Goal: Information Seeking & Learning: Learn about a topic

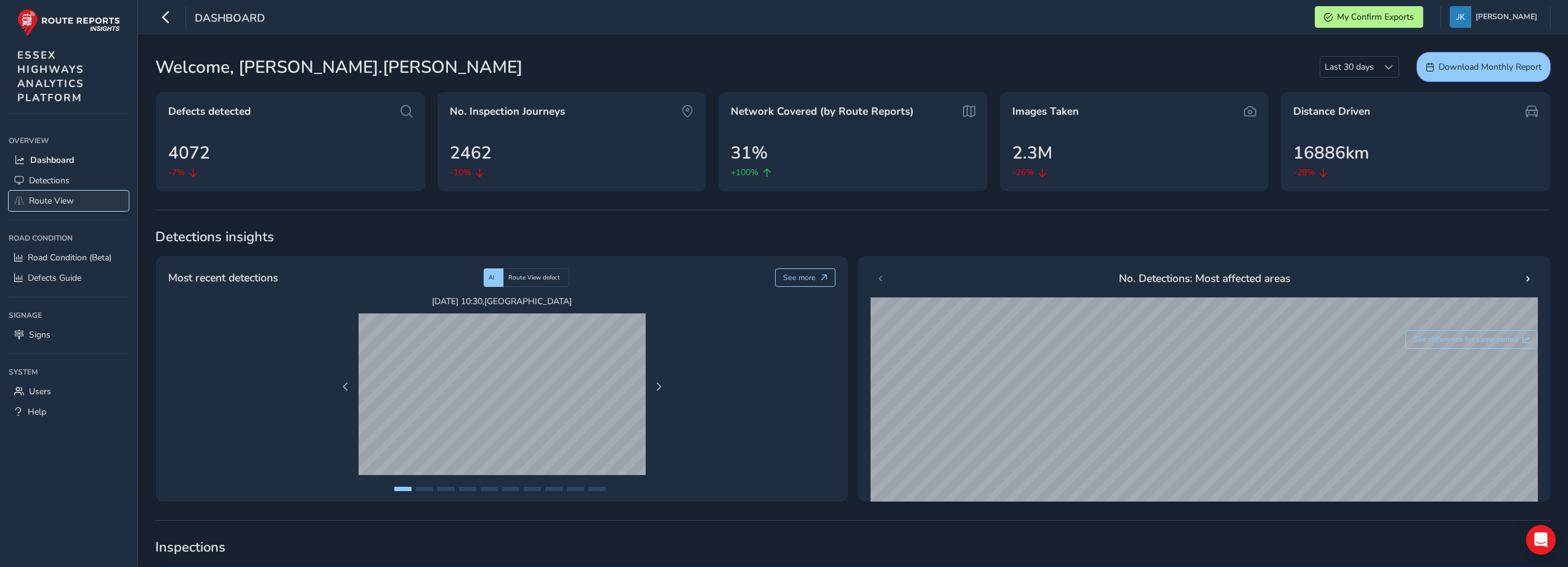
click at [49, 200] on span "Route View" at bounding box center [51, 200] width 45 height 12
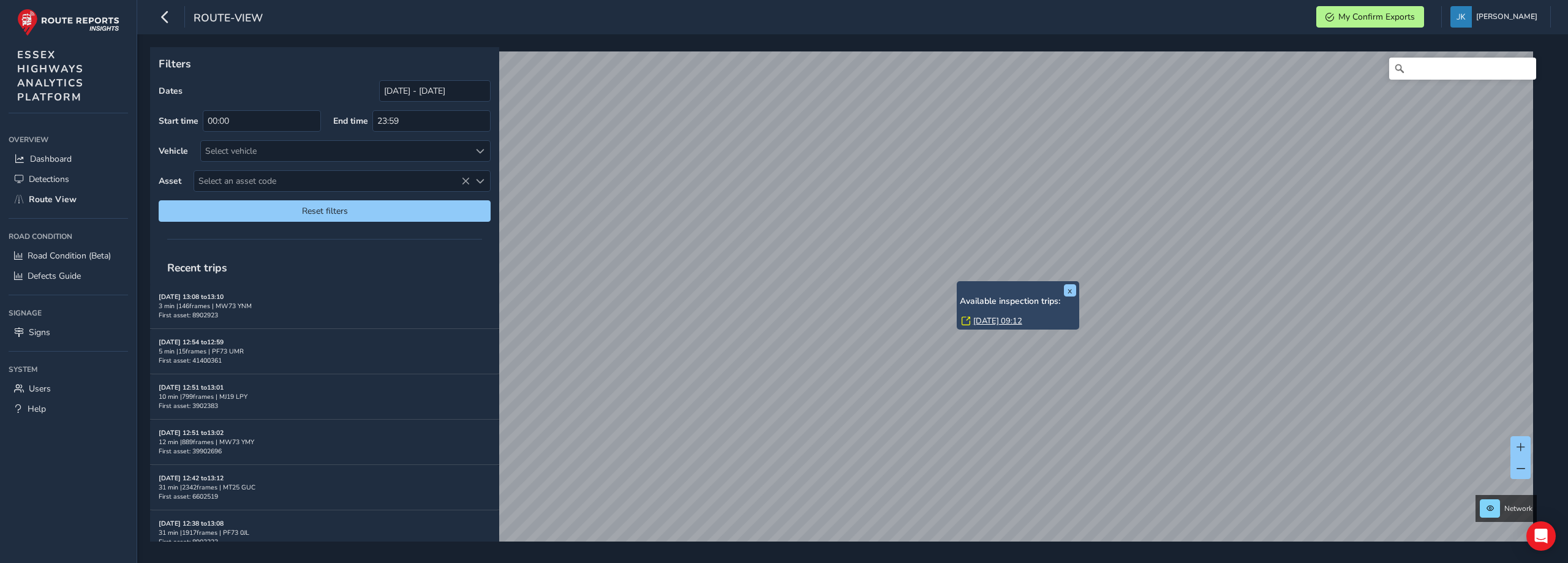
click at [992, 322] on link "[DATE] 09:12" at bounding box center [998, 321] width 49 height 11
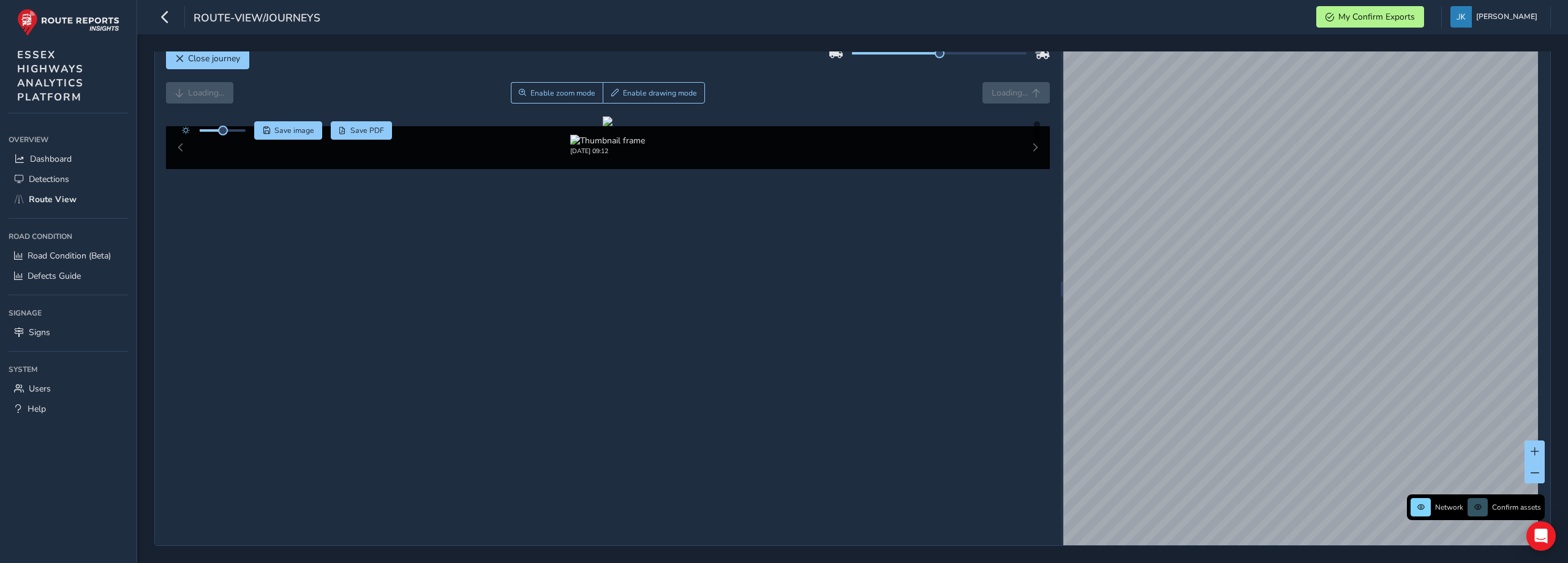
scroll to position [61, 0]
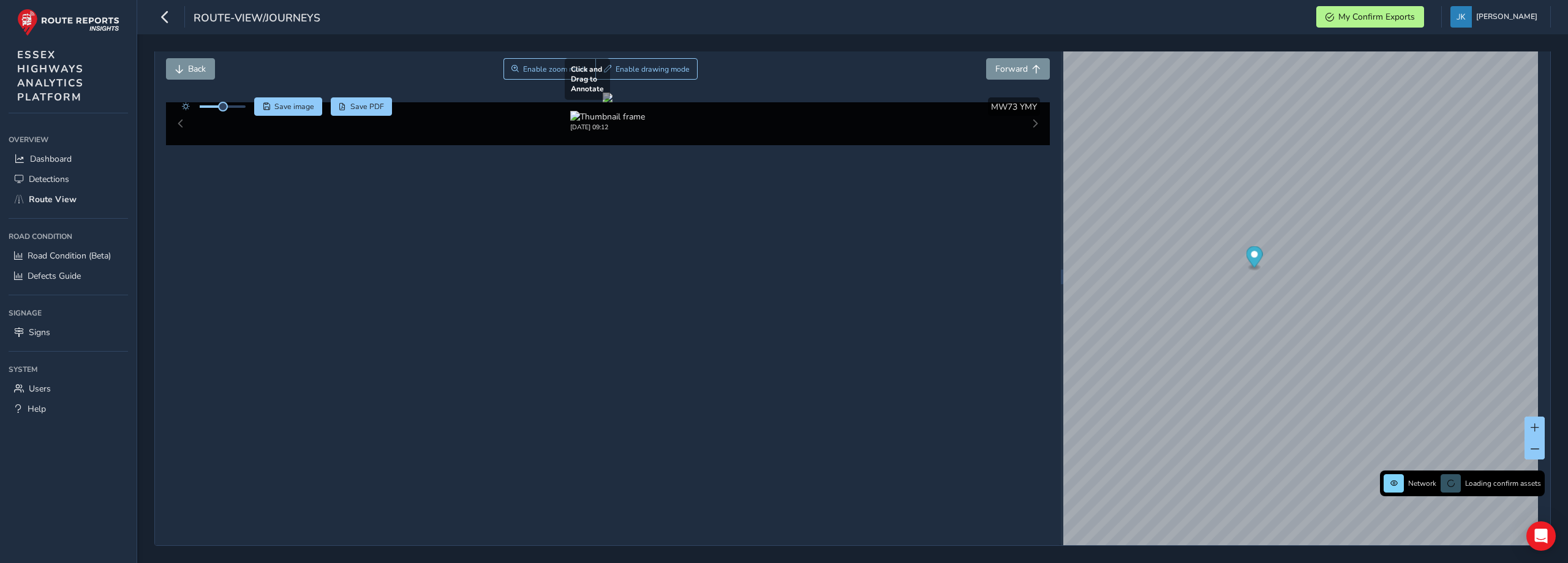
scroll to position [123, 0]
click at [603, 102] on div at bounding box center [608, 97] width 10 height 10
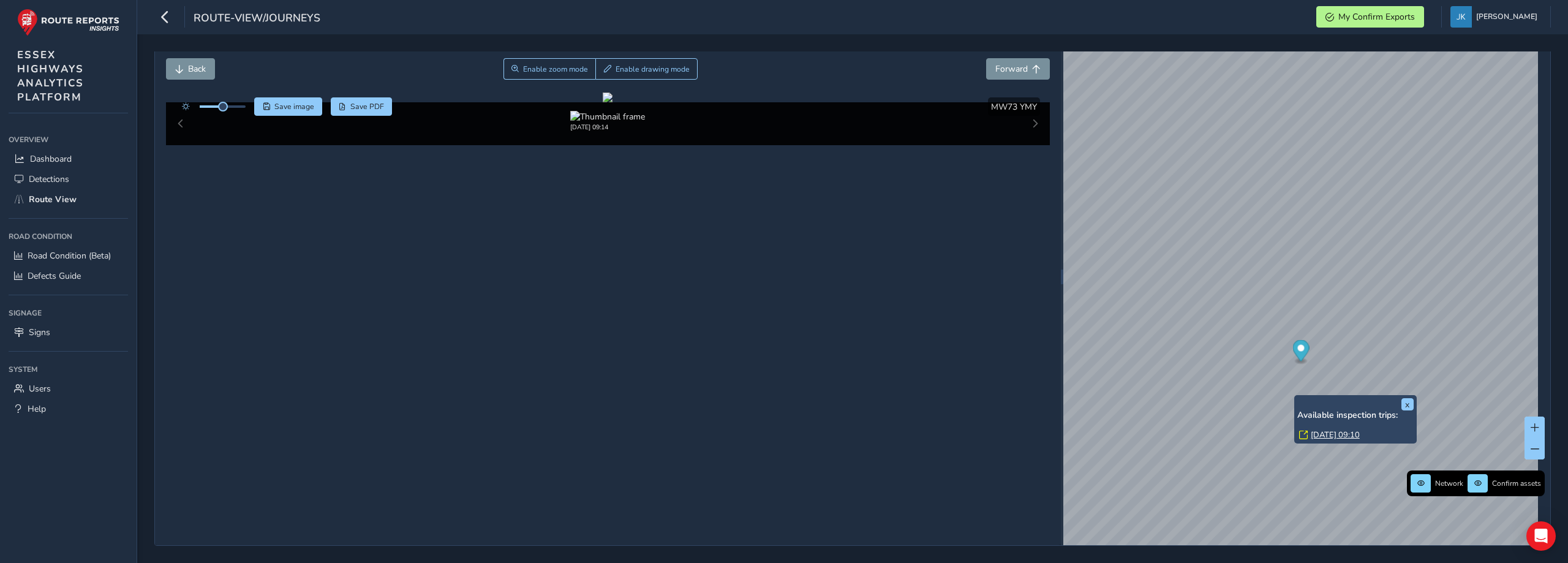
click at [1333, 429] on link "[DATE] 09:10" at bounding box center [1335, 435] width 49 height 11
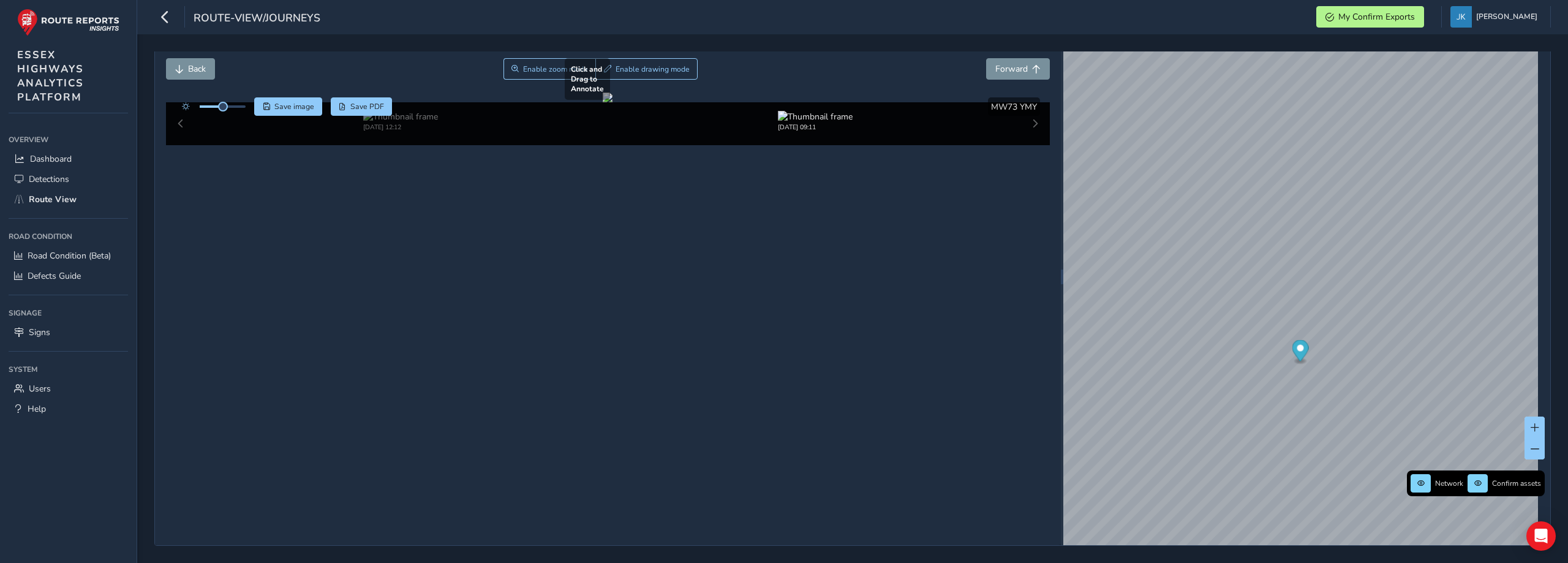
scroll to position [161, 0]
click at [391, 123] on img at bounding box center [400, 116] width 75 height 12
click at [474, 549] on div "Close journey Back Enable zoom mode Enable drawing mode Forward Click and Drag …" at bounding box center [852, 299] width 1430 height 529
click at [606, 123] on img at bounding box center [607, 116] width 75 height 12
click at [884, 123] on img at bounding box center [883, 116] width 75 height 12
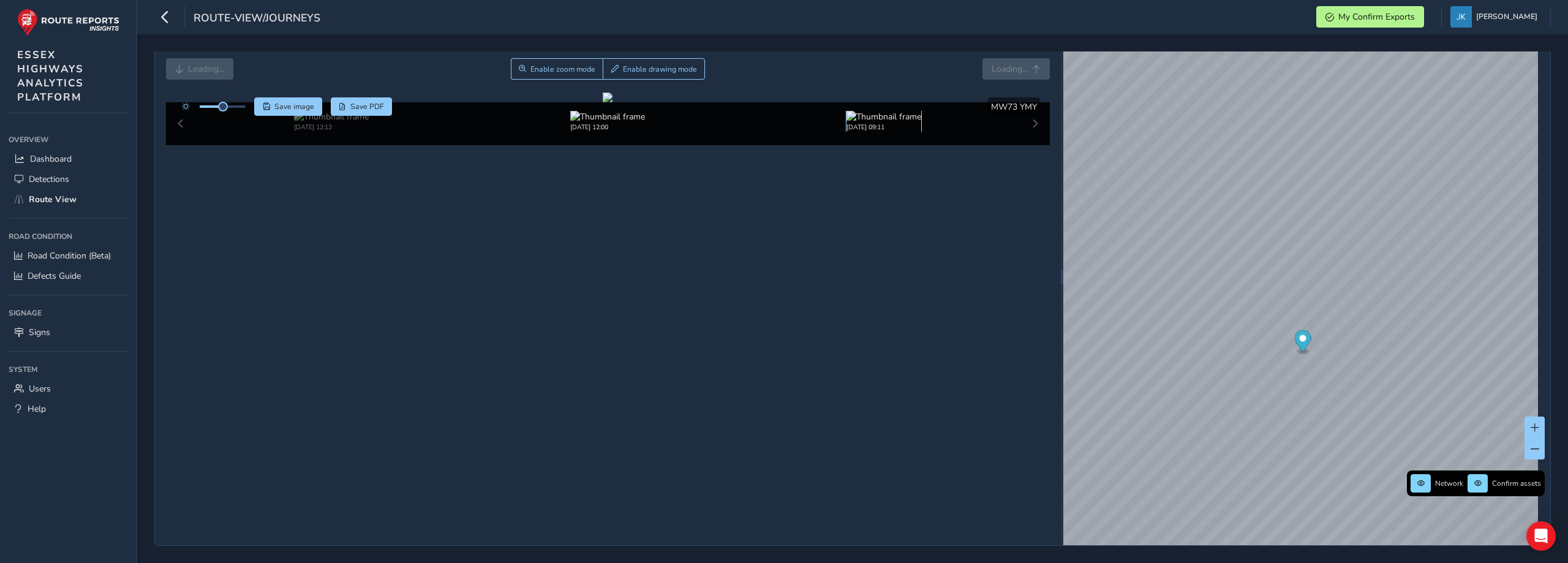
click at [874, 123] on img at bounding box center [883, 116] width 75 height 12
